Goal: Find specific page/section: Find specific page/section

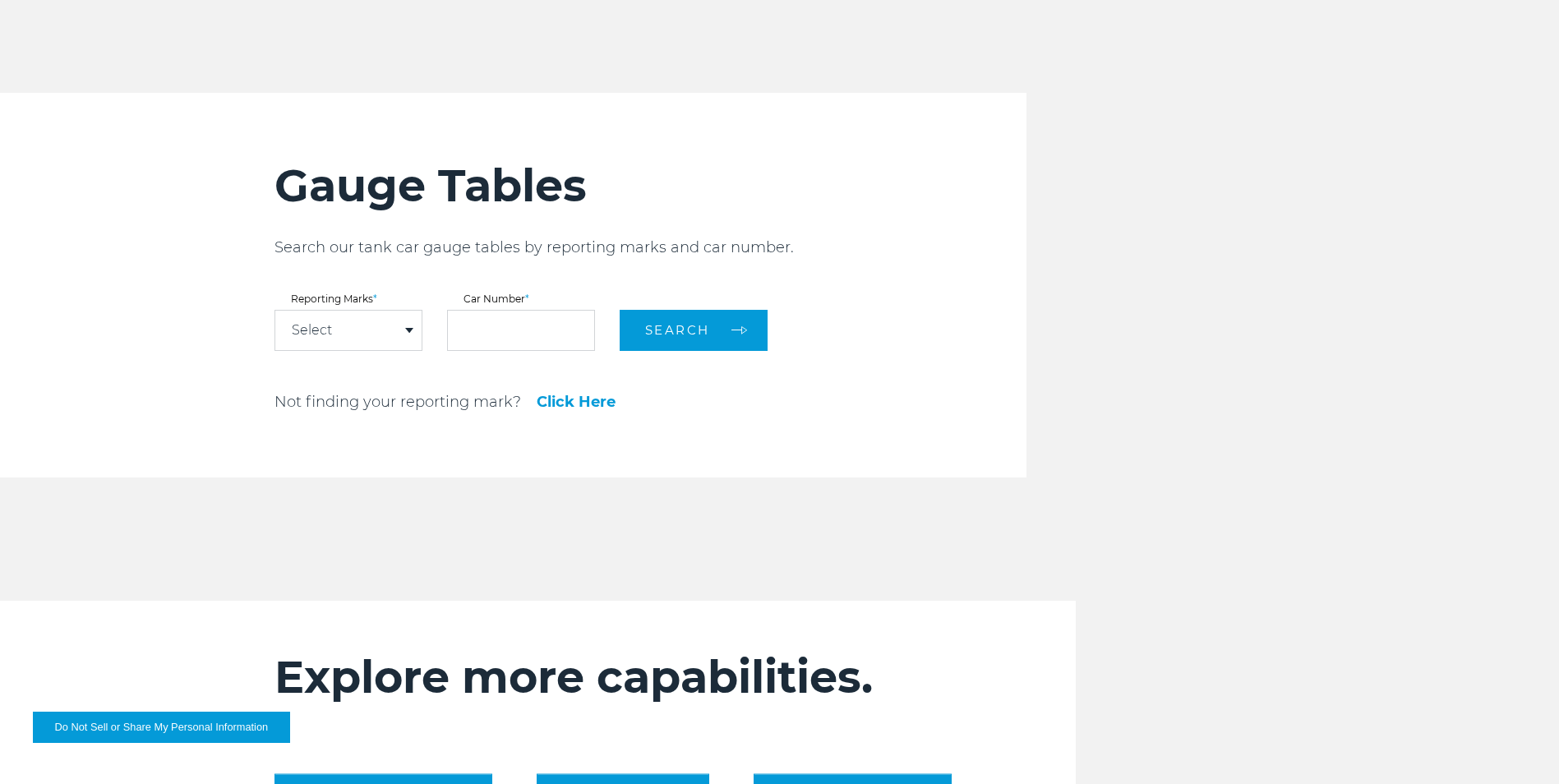
scroll to position [1807, 0]
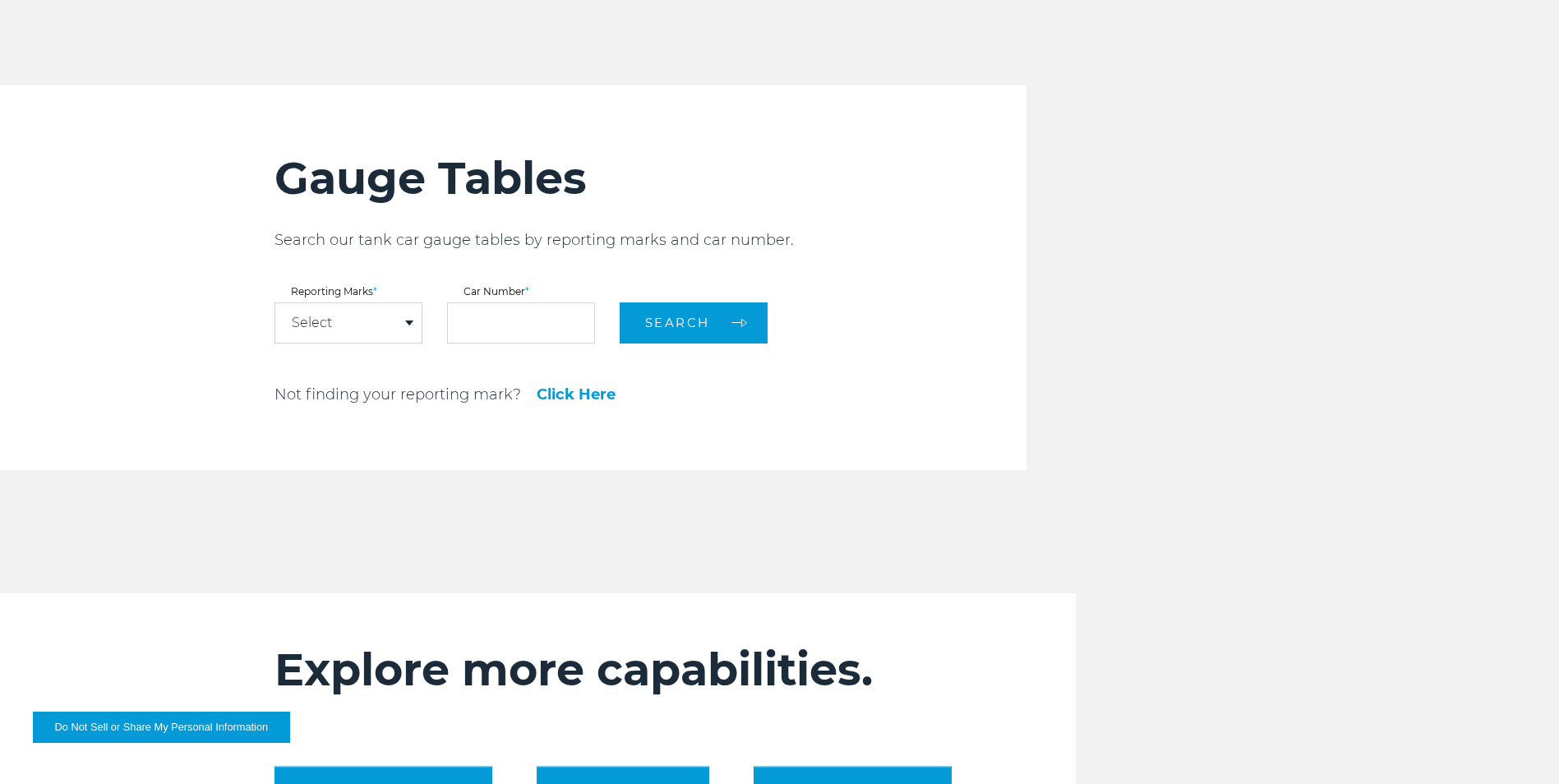
click at [415, 340] on div "Select" at bounding box center [349, 322] width 146 height 40
click at [564, 398] on link "Click Here" at bounding box center [577, 394] width 79 height 15
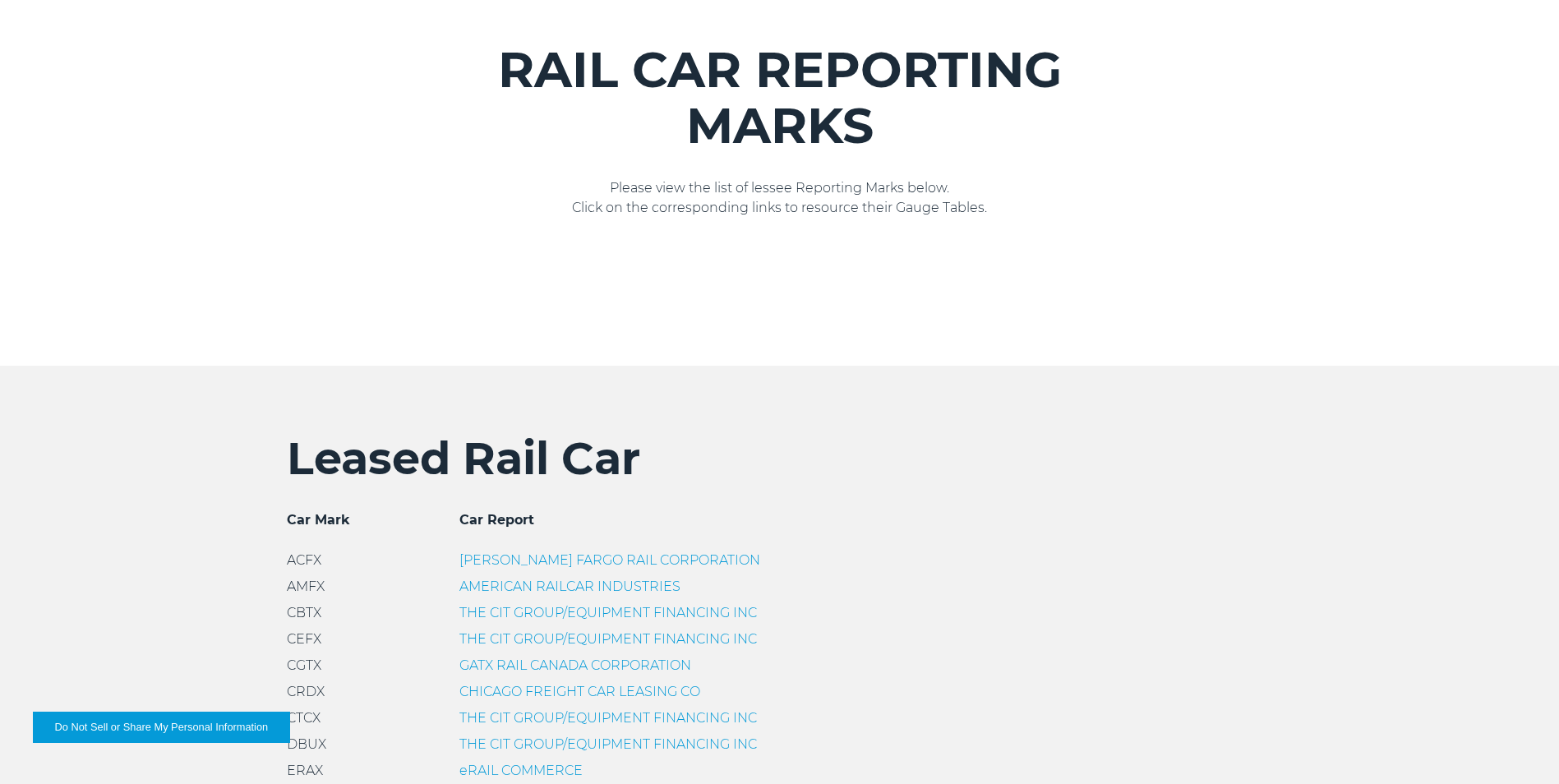
scroll to position [165, 0]
